Goal: Navigation & Orientation: Find specific page/section

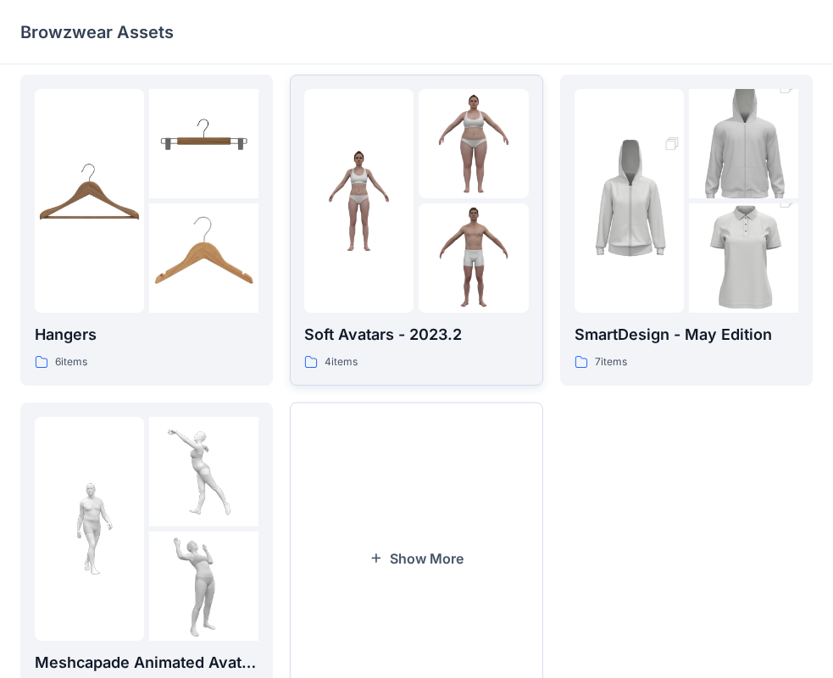
scroll to position [421, 0]
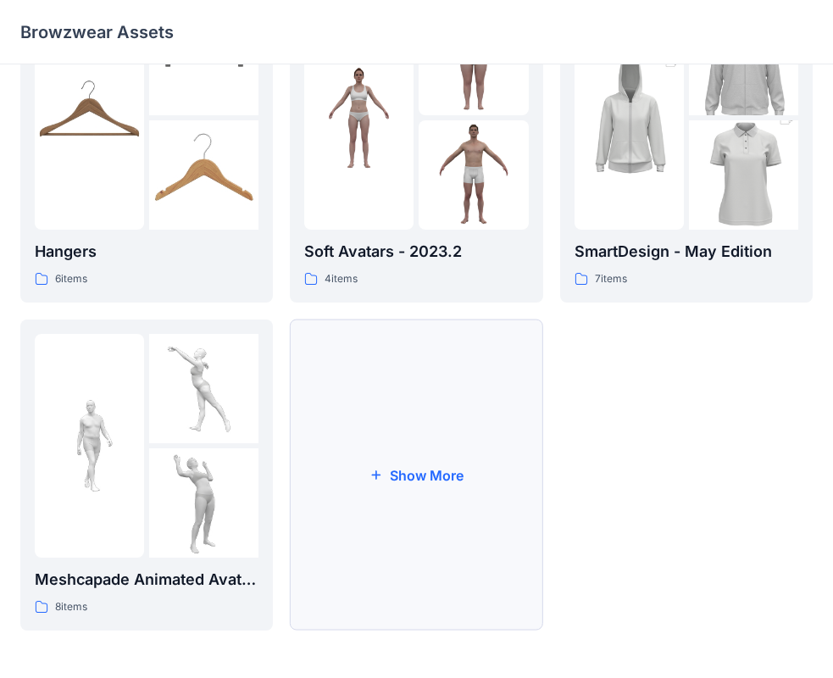
click at [390, 475] on button "Show More" at bounding box center [416, 474] width 252 height 311
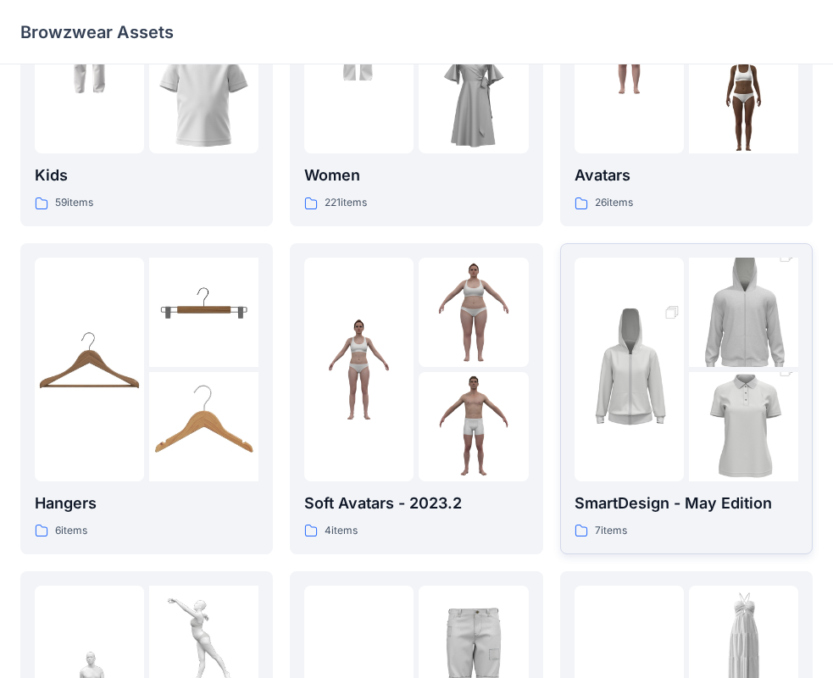
scroll to position [339, 0]
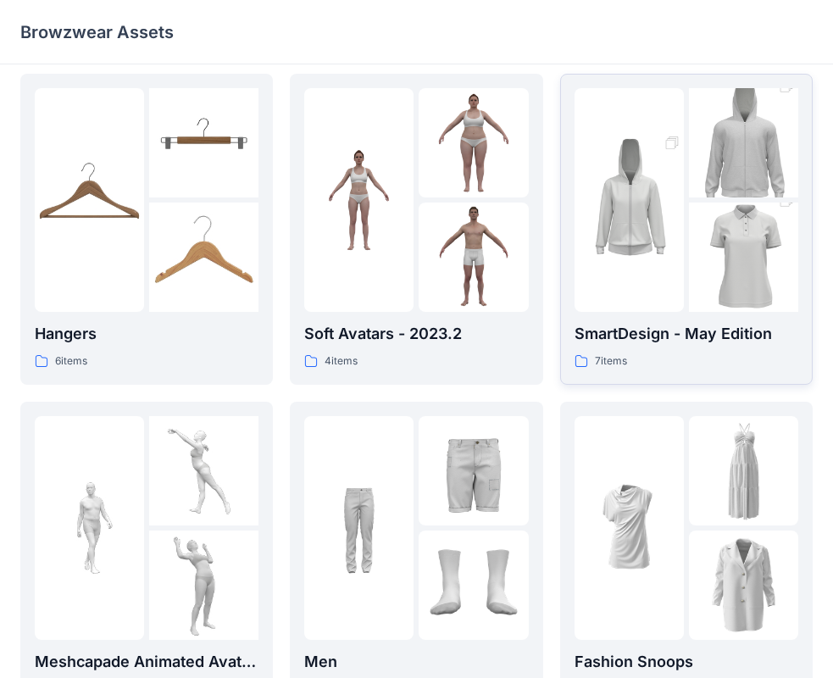
click at [694, 495] on img at bounding box center [743, 470] width 109 height 109
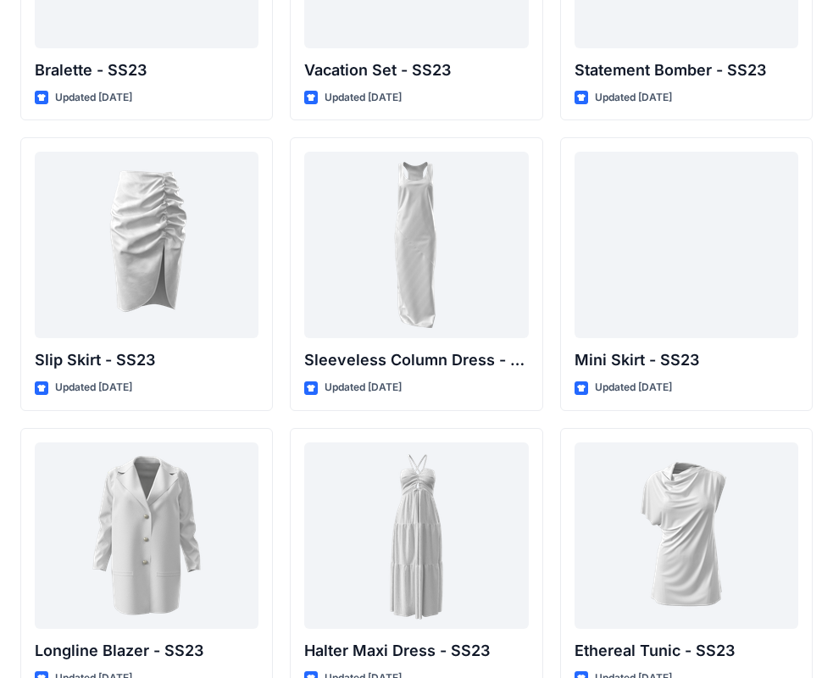
scroll to position [2311, 0]
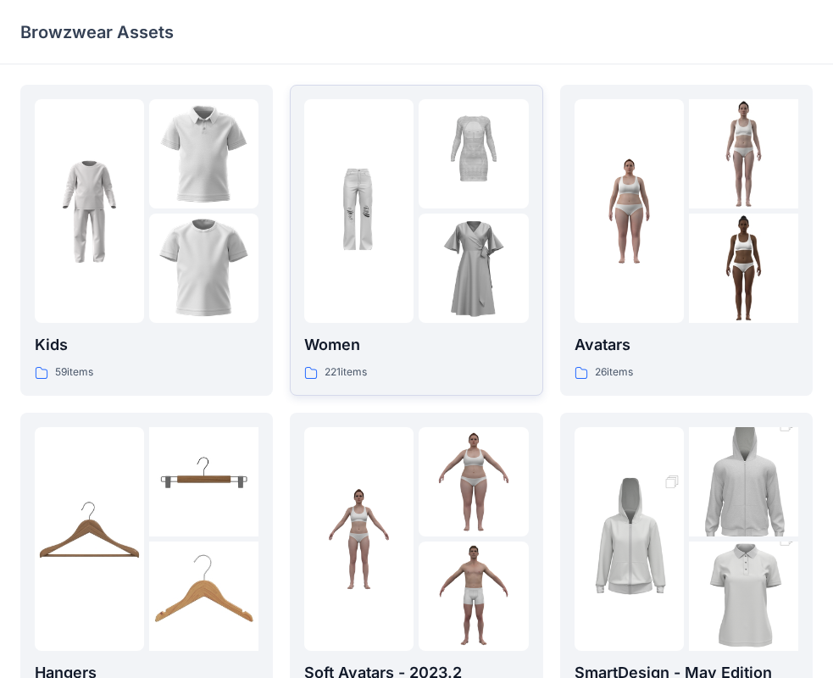
click at [418, 326] on div "Women 221 items" at bounding box center [416, 240] width 224 height 282
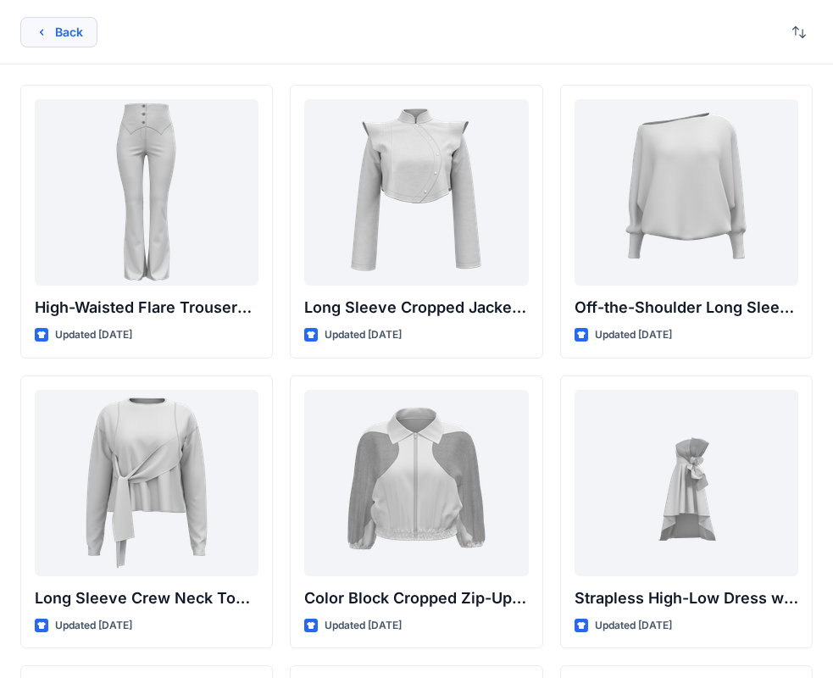
click at [53, 33] on button "Back" at bounding box center [58, 32] width 77 height 30
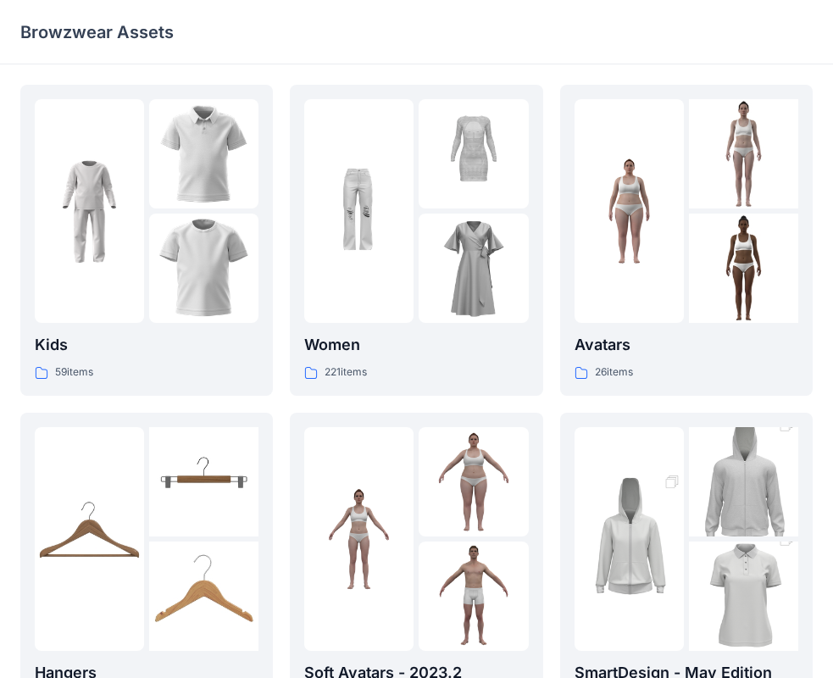
scroll to position [421, 0]
